Goal: Use online tool/utility: Utilize a website feature to perform a specific function

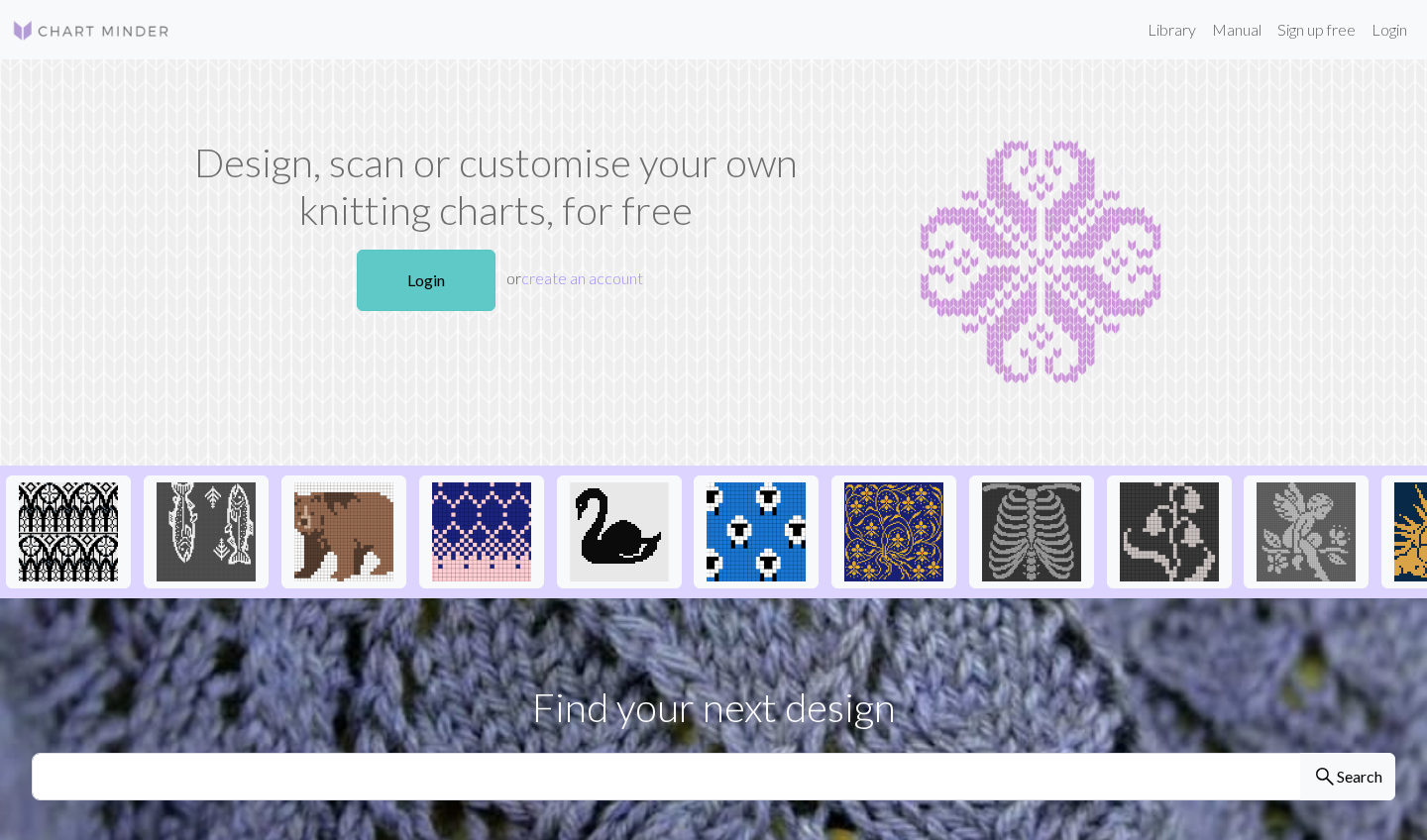
click at [445, 286] on link "Login" at bounding box center [427, 280] width 139 height 62
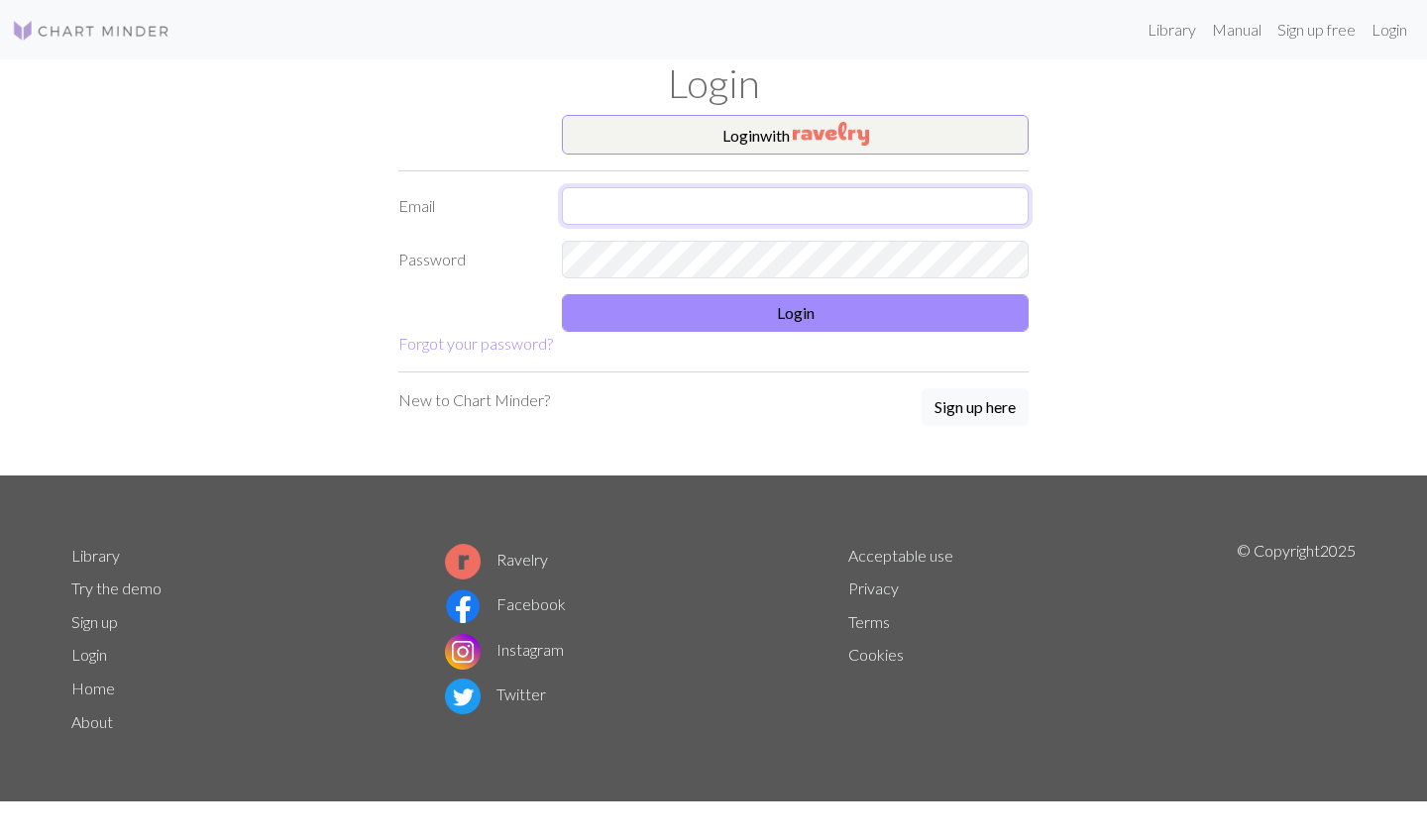
type input "[EMAIL_ADDRESS][DOMAIN_NAME]"
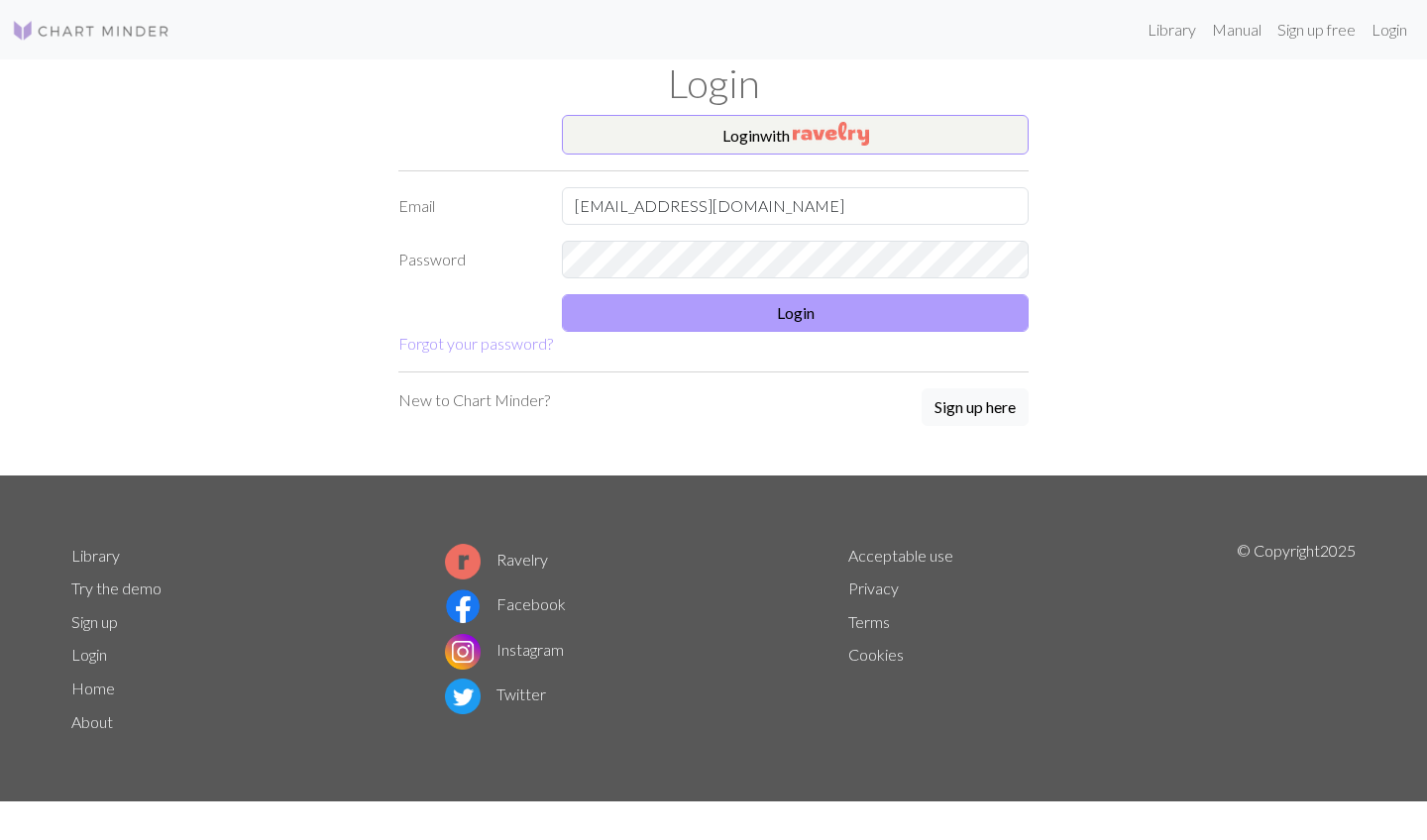
click at [811, 306] on button "Login" at bounding box center [796, 313] width 467 height 38
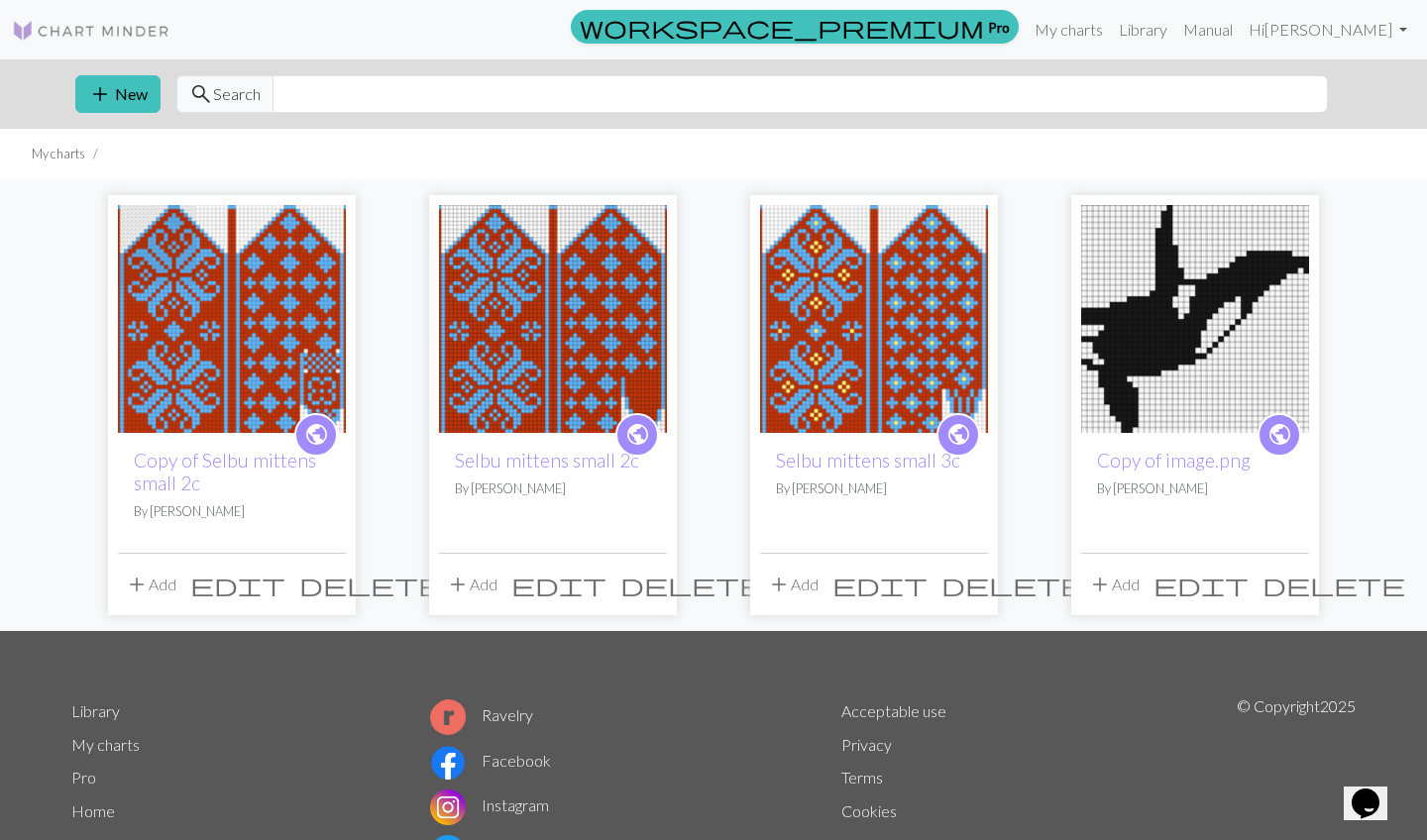
click at [291, 288] on img at bounding box center [232, 318] width 228 height 228
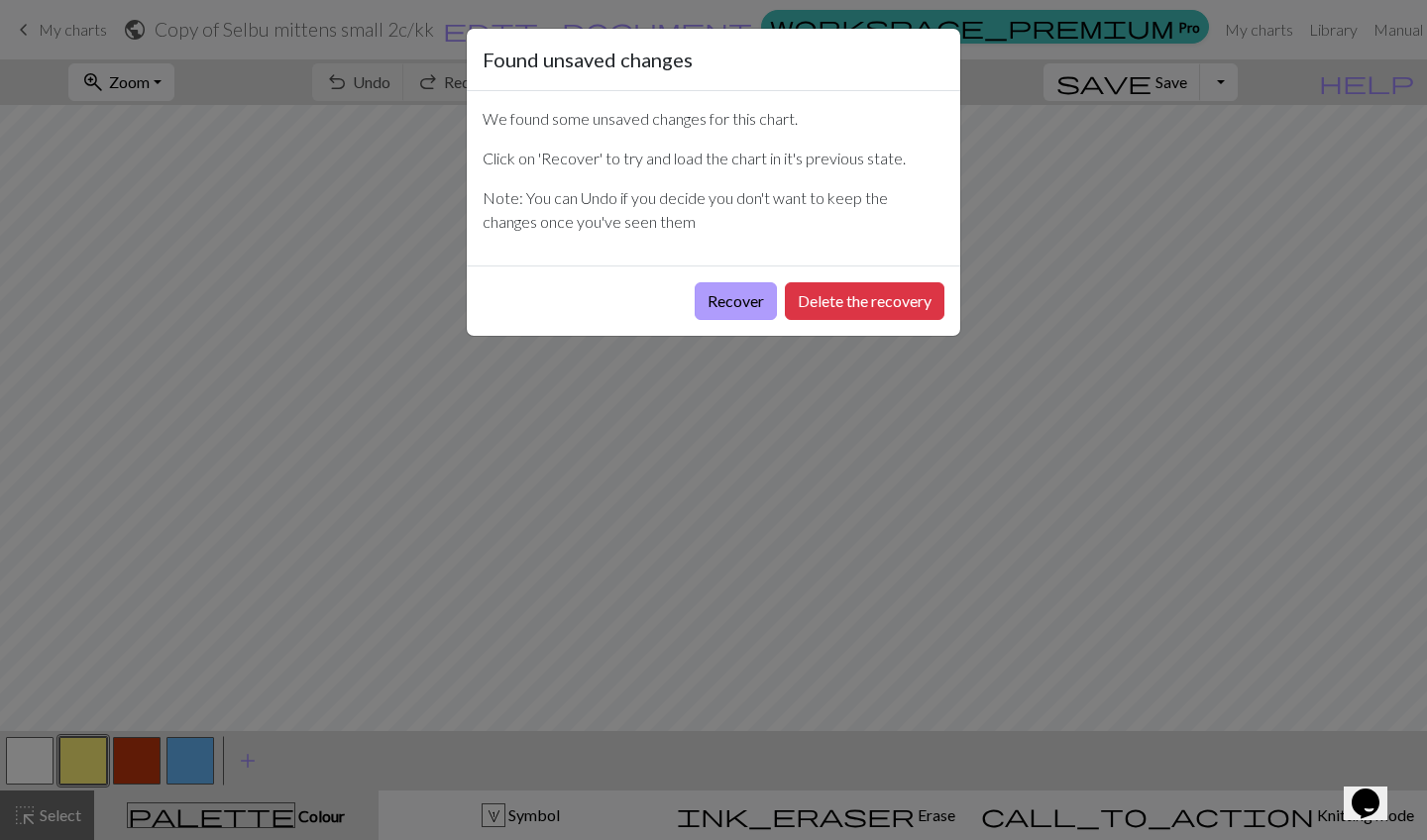
click at [723, 294] on button "Recover" at bounding box center [736, 301] width 83 height 38
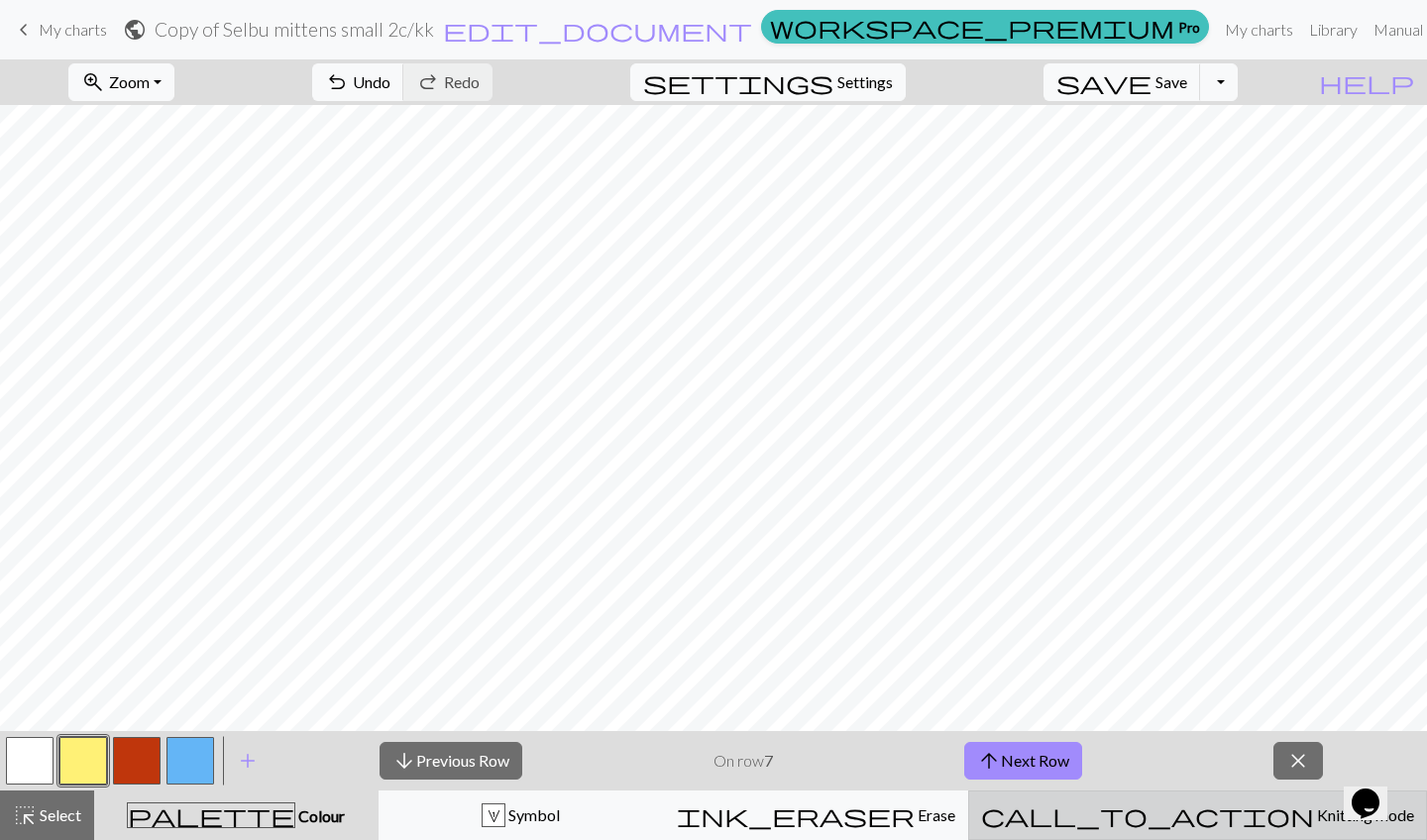
click at [1241, 831] on button "call_to_action Knitting mode Knitting mode" at bounding box center [1198, 815] width 459 height 50
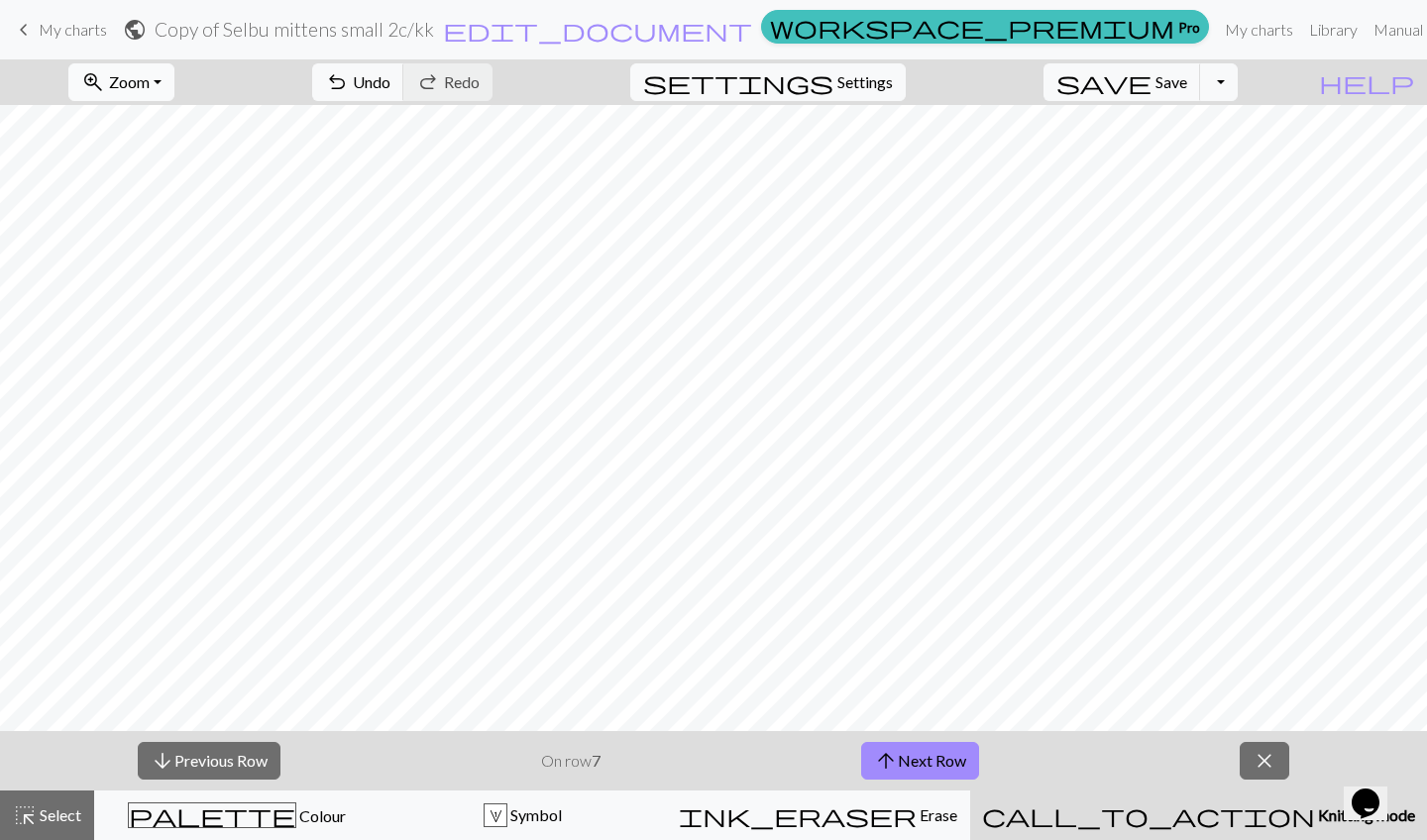
click at [145, 75] on button "zoom_in Zoom Zoom" at bounding box center [121, 83] width 106 height 38
click at [180, 153] on button "Fit width" at bounding box center [148, 158] width 157 height 32
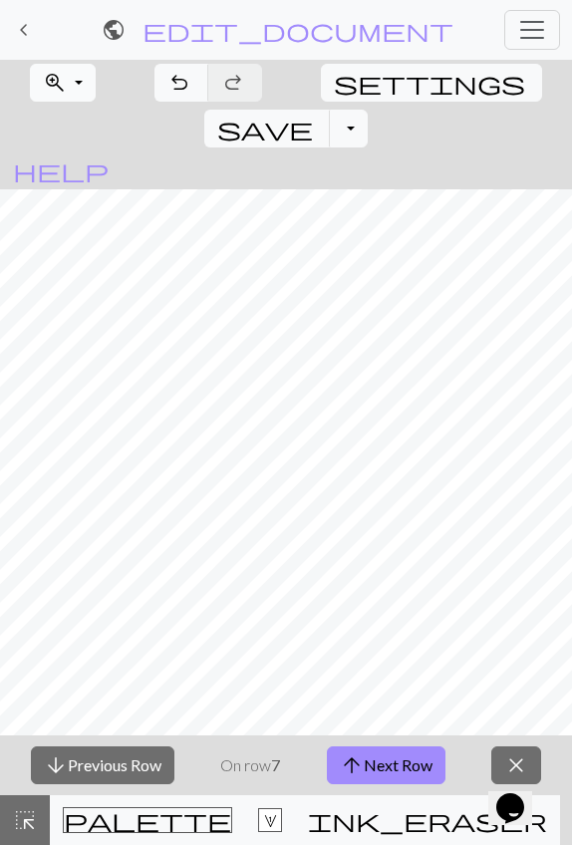
click at [63, 73] on button "zoom_in Zoom Zoom" at bounding box center [63, 83] width 66 height 38
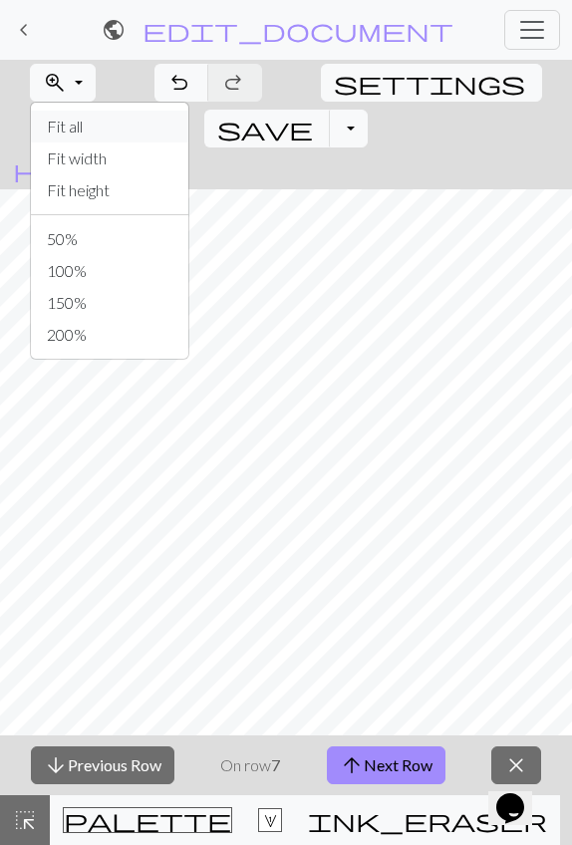
click at [79, 124] on button "Fit all" at bounding box center [110, 127] width 158 height 32
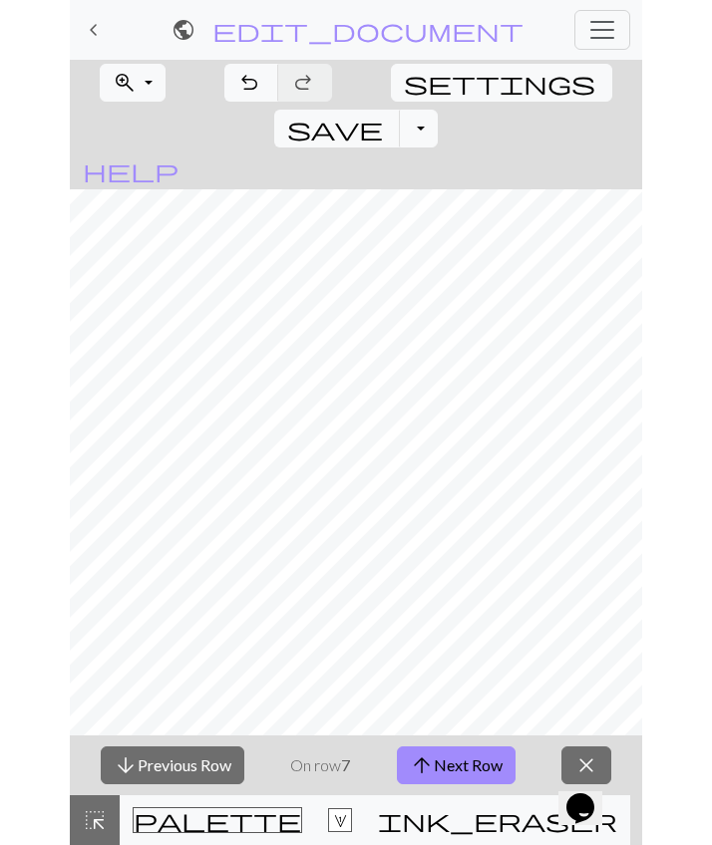
scroll to position [8, 0]
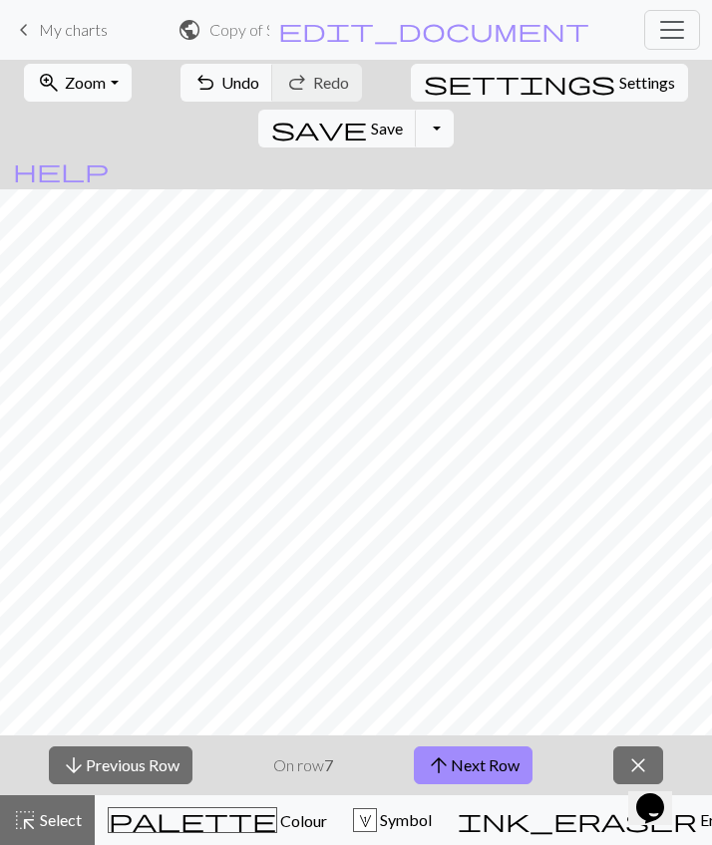
click at [105, 88] on button "zoom_in Zoom Zoom" at bounding box center [77, 83] width 107 height 38
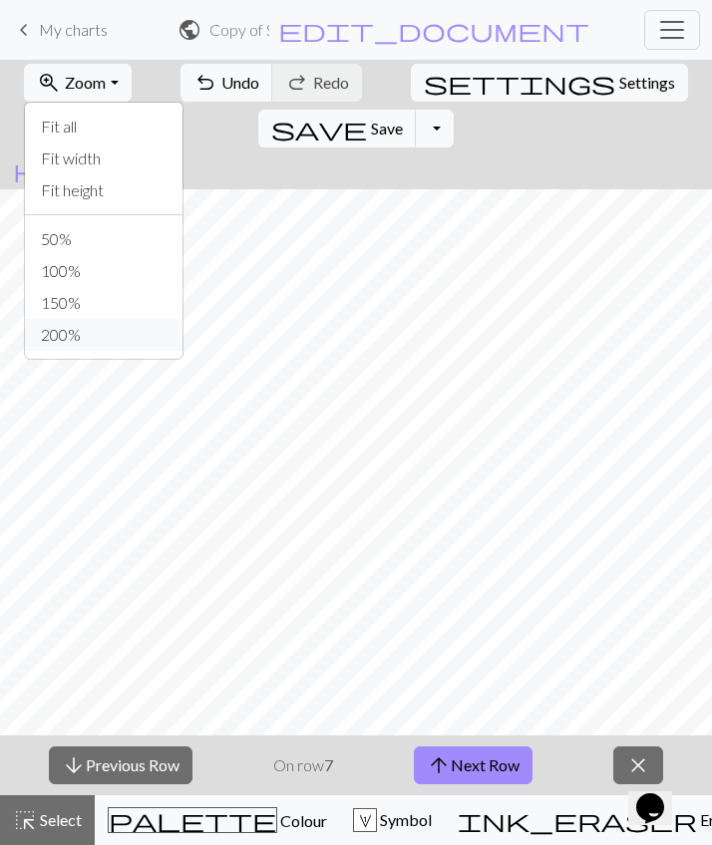
click at [86, 327] on button "200%" at bounding box center [104, 335] width 158 height 32
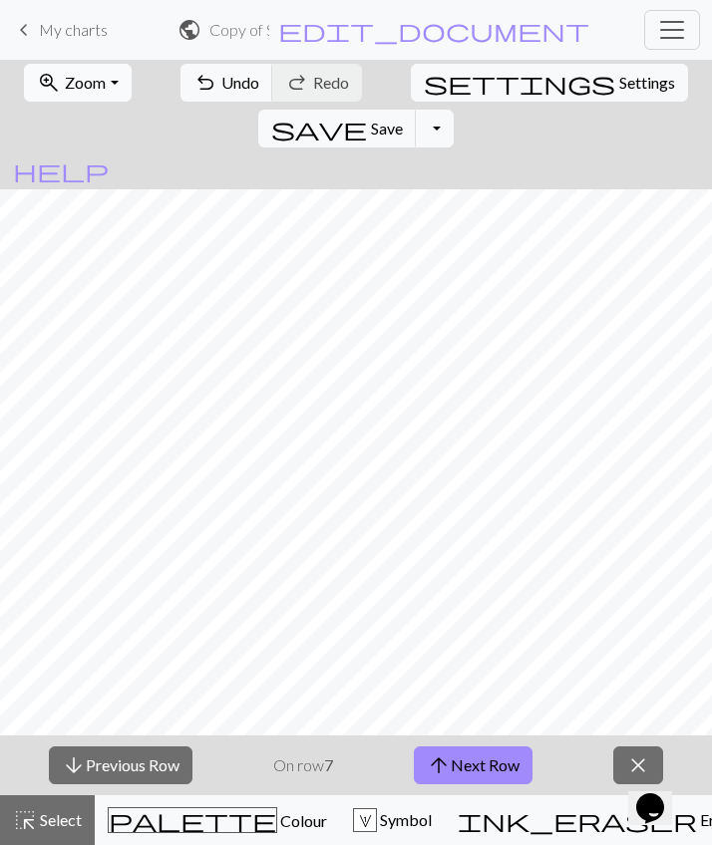
click at [96, 74] on span "Zoom" at bounding box center [85, 82] width 41 height 19
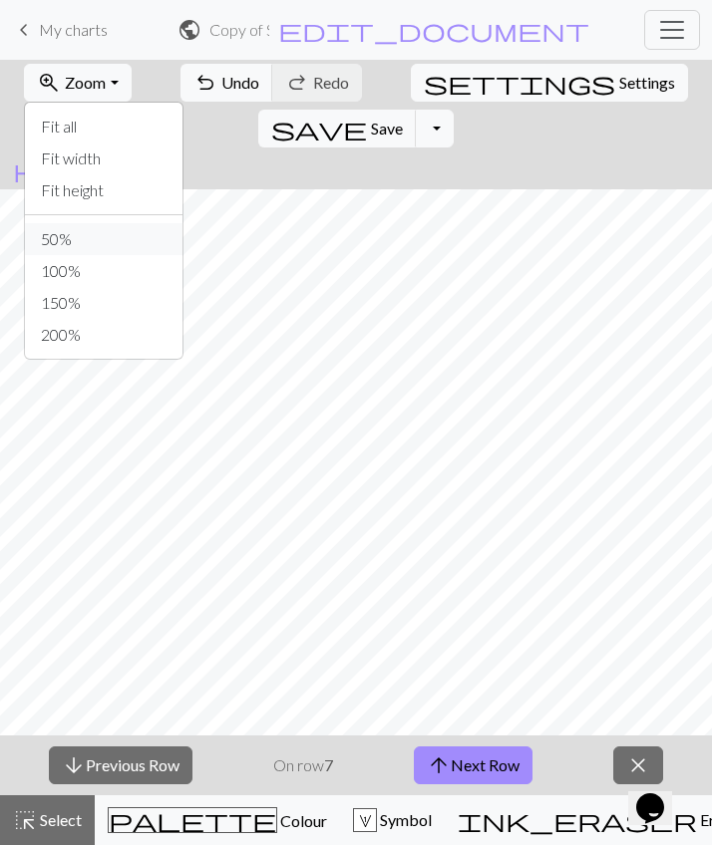
click at [86, 245] on button "50%" at bounding box center [104, 239] width 158 height 32
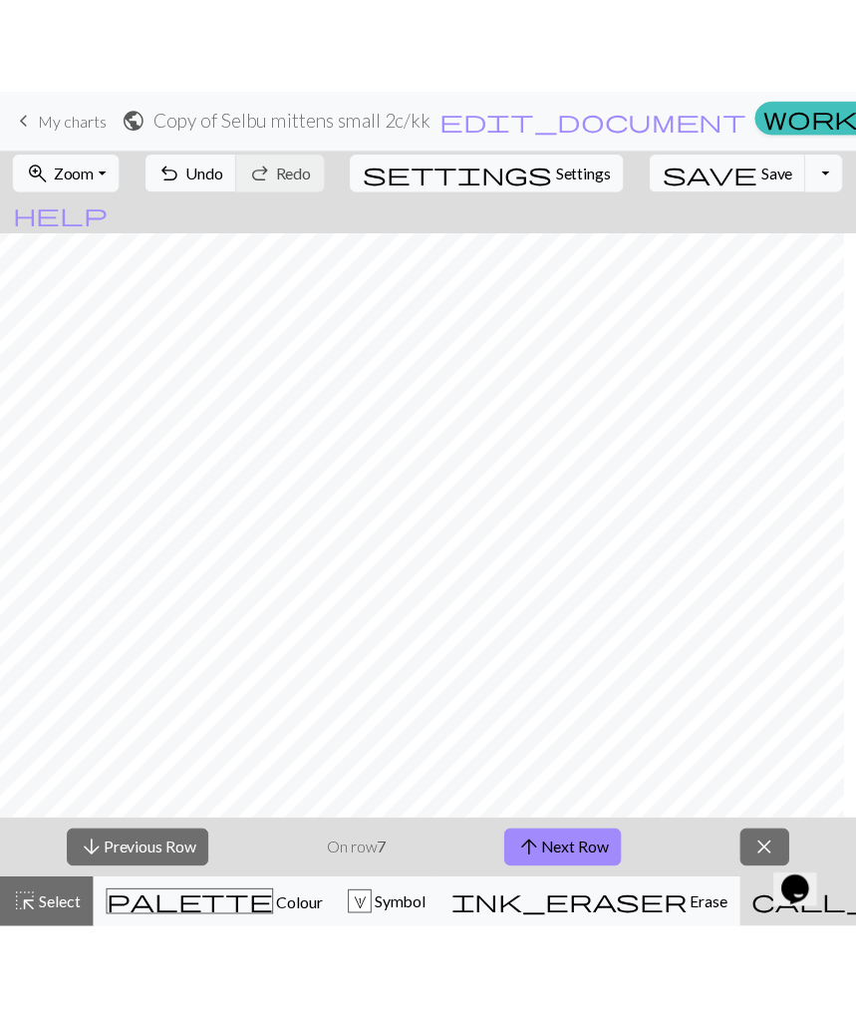
scroll to position [0, 0]
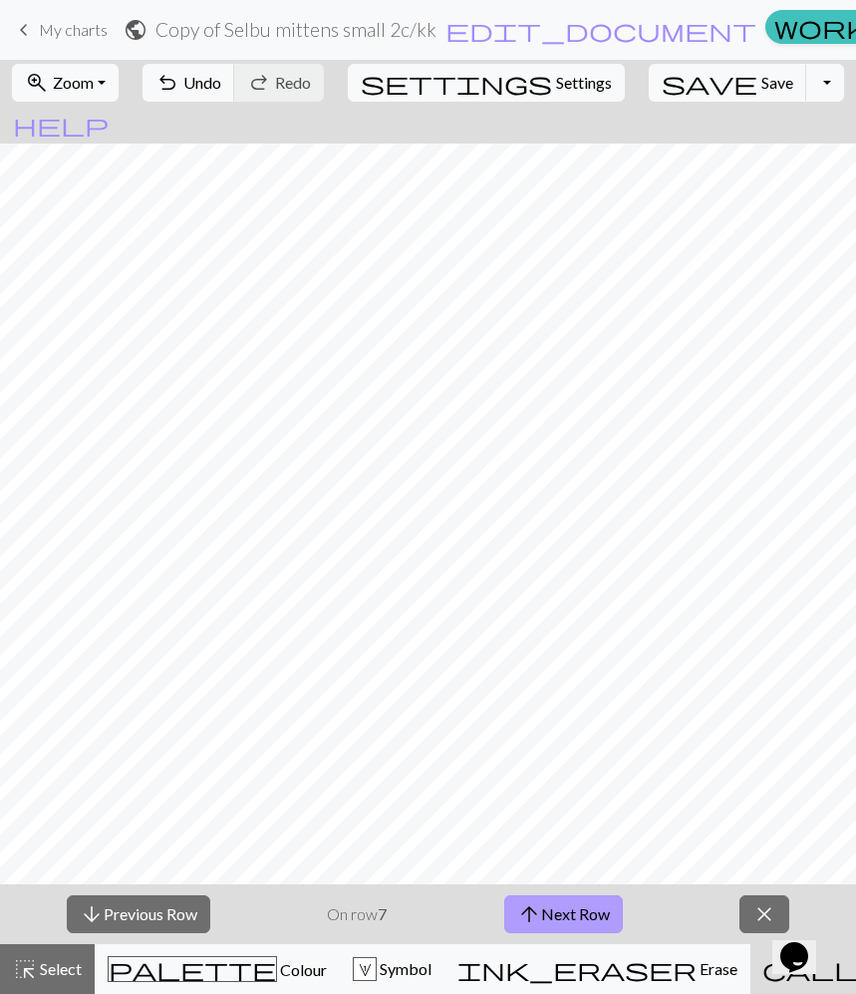
click at [538, 844] on span "arrow_upward" at bounding box center [529, 914] width 24 height 28
